Goal: Information Seeking & Learning: Learn about a topic

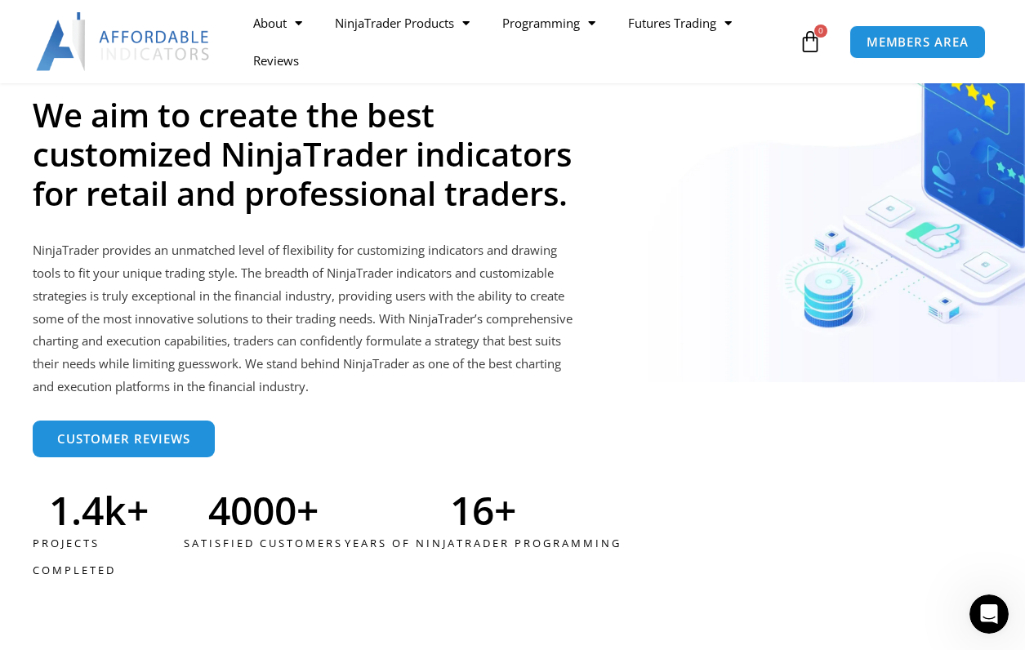
scroll to position [3840, 0]
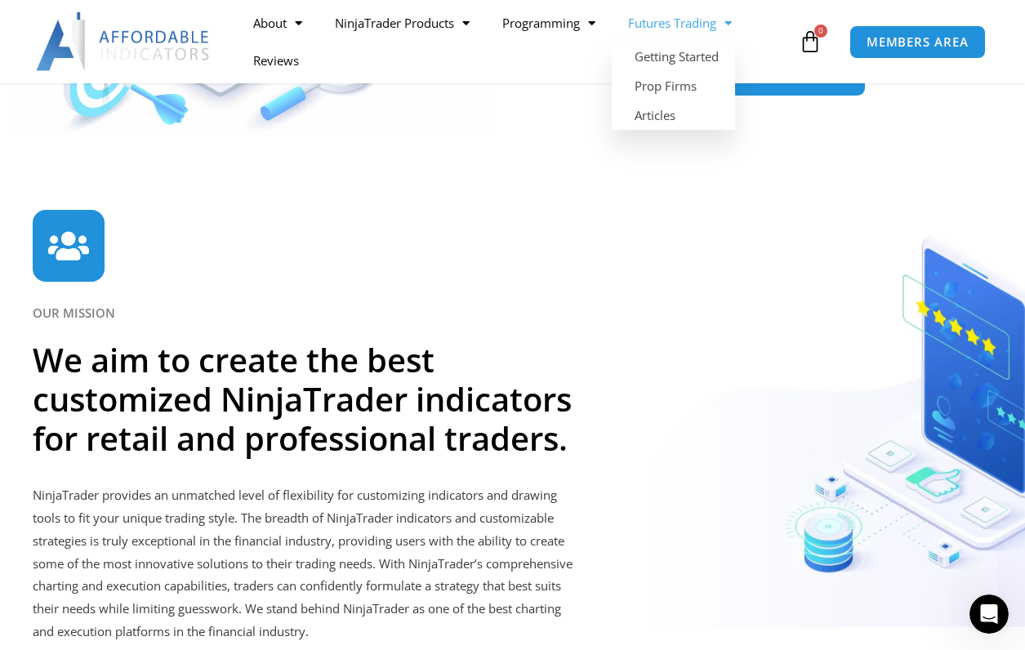
click at [690, 24] on link "Futures Trading" at bounding box center [680, 23] width 136 height 38
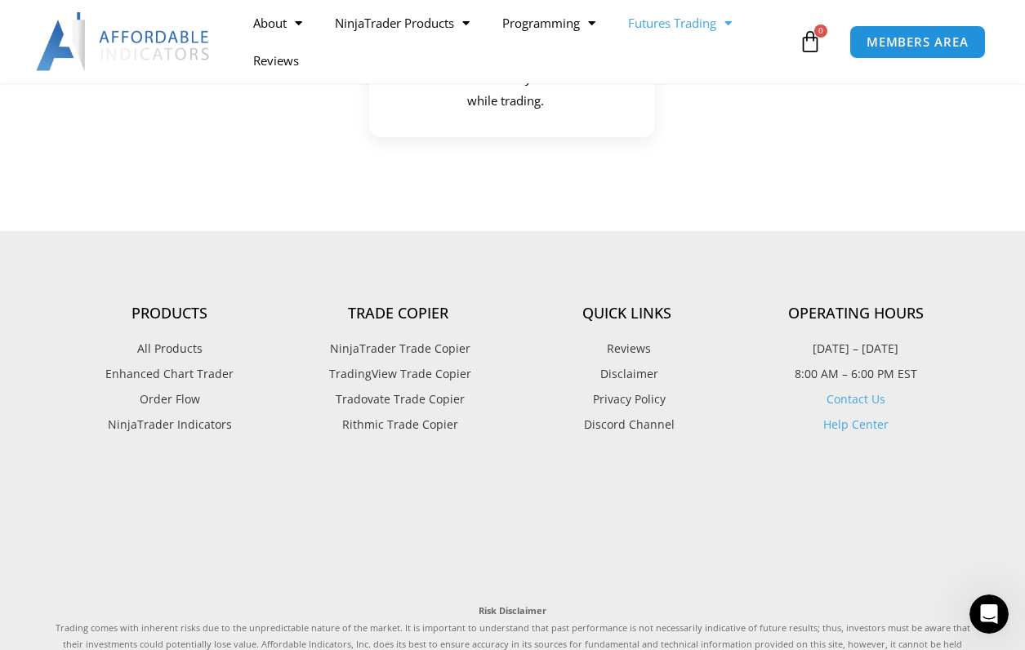
scroll to position [2370, 0]
click at [365, 399] on span "Tradovate Trade Copier" at bounding box center [398, 398] width 133 height 21
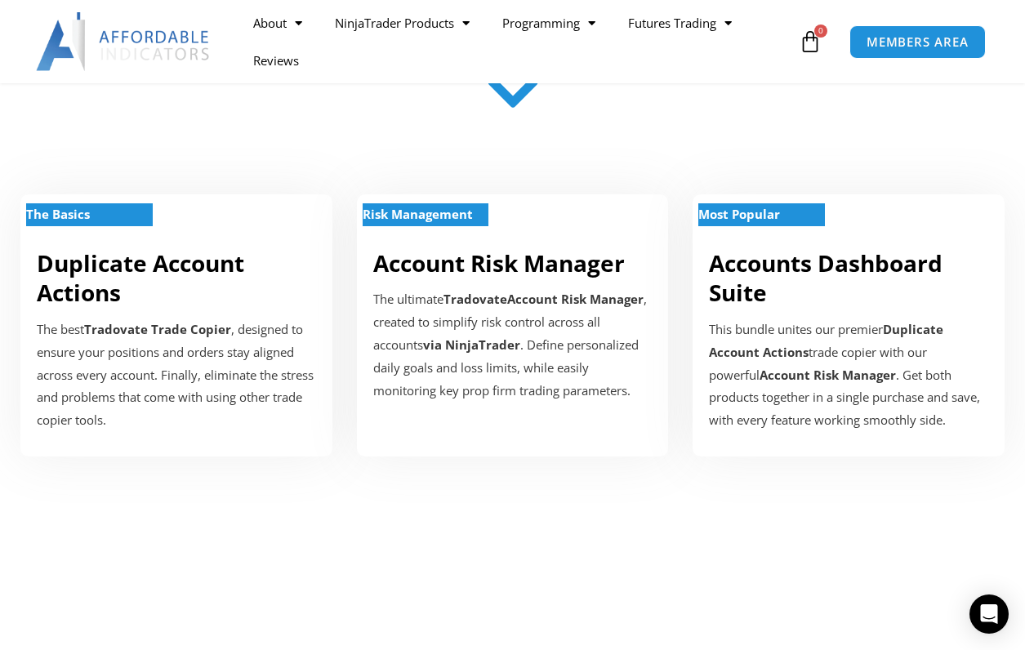
scroll to position [572, 0]
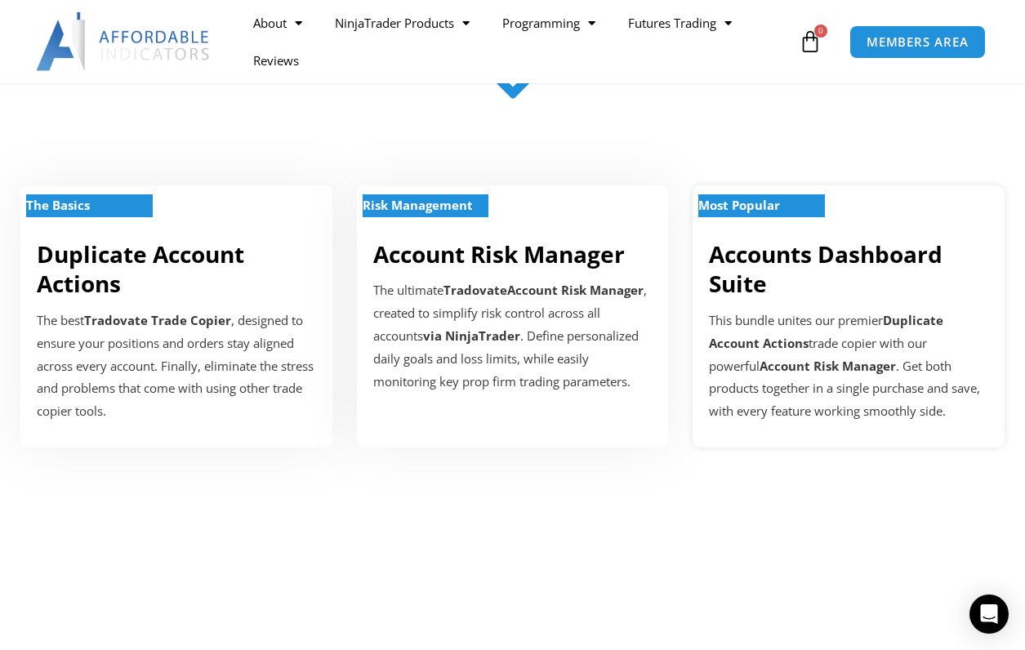
click at [757, 208] on strong "Most Popular" at bounding box center [740, 205] width 82 height 16
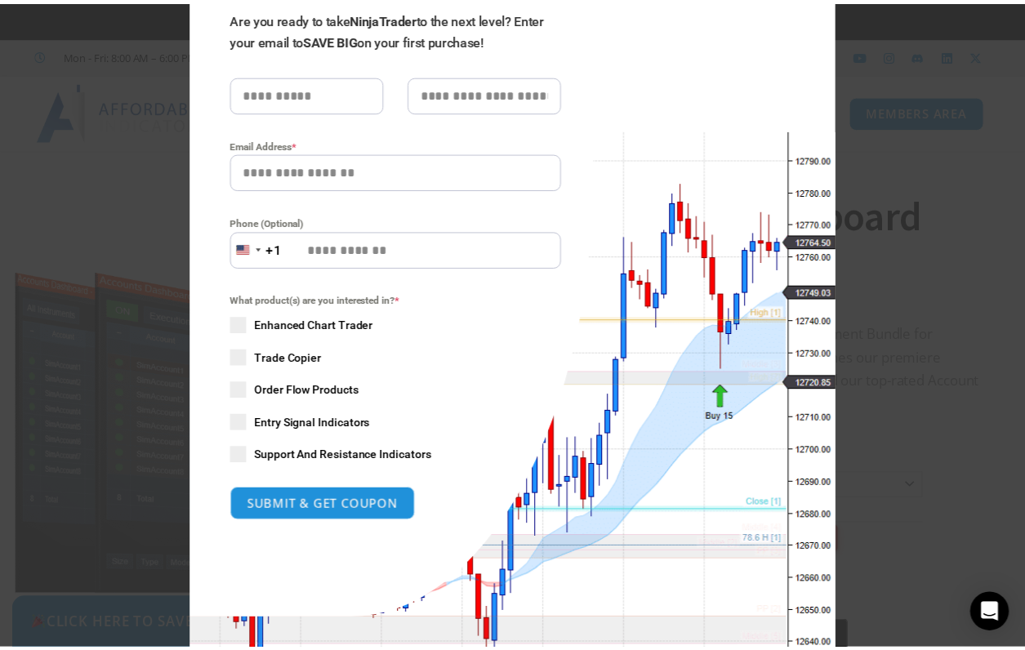
scroll to position [65, 0]
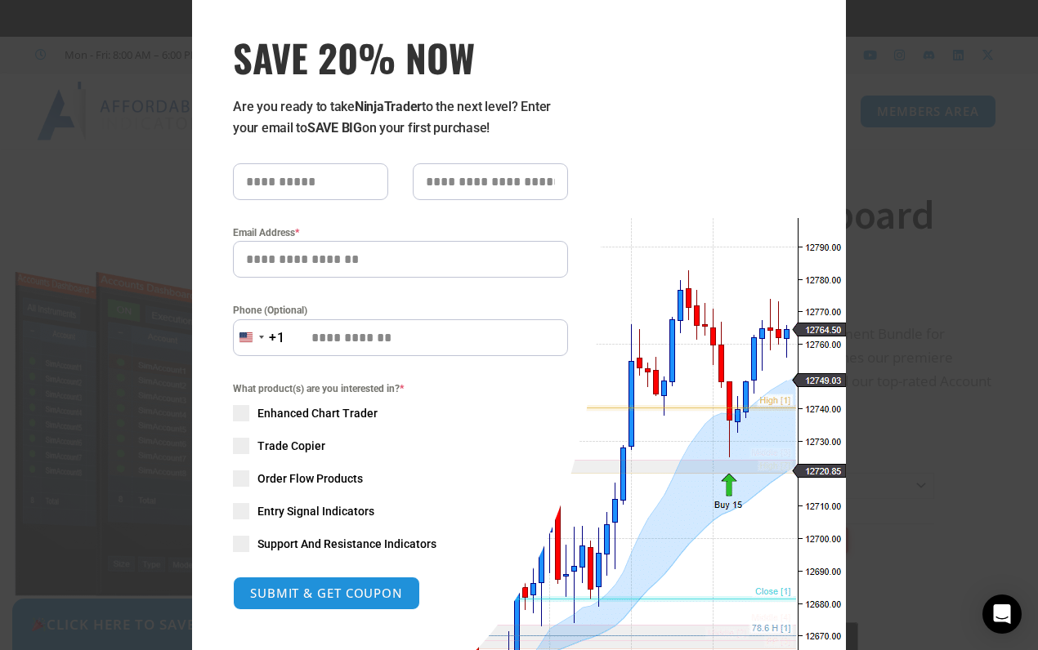
click at [926, 182] on div "Close this module SAVE 20% NOW Are you ready to take NinjaTrader to the next le…" at bounding box center [519, 325] width 1038 height 650
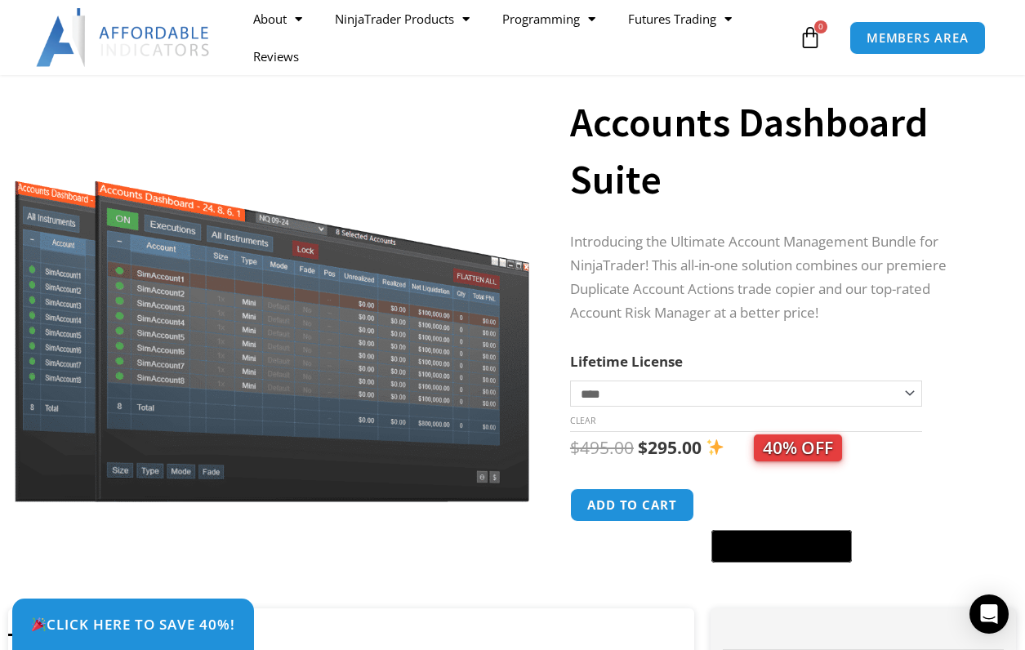
scroll to position [82, 0]
